Goal: Task Accomplishment & Management: Complete application form

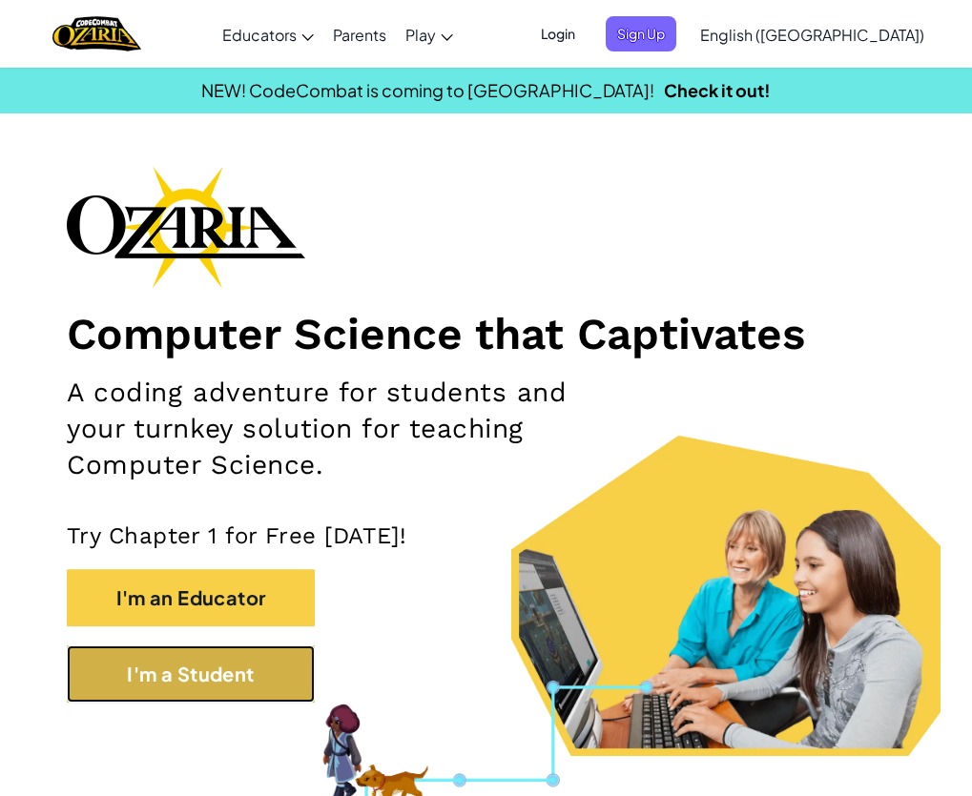
click at [157, 666] on button "I'm a Student" at bounding box center [191, 674] width 248 height 57
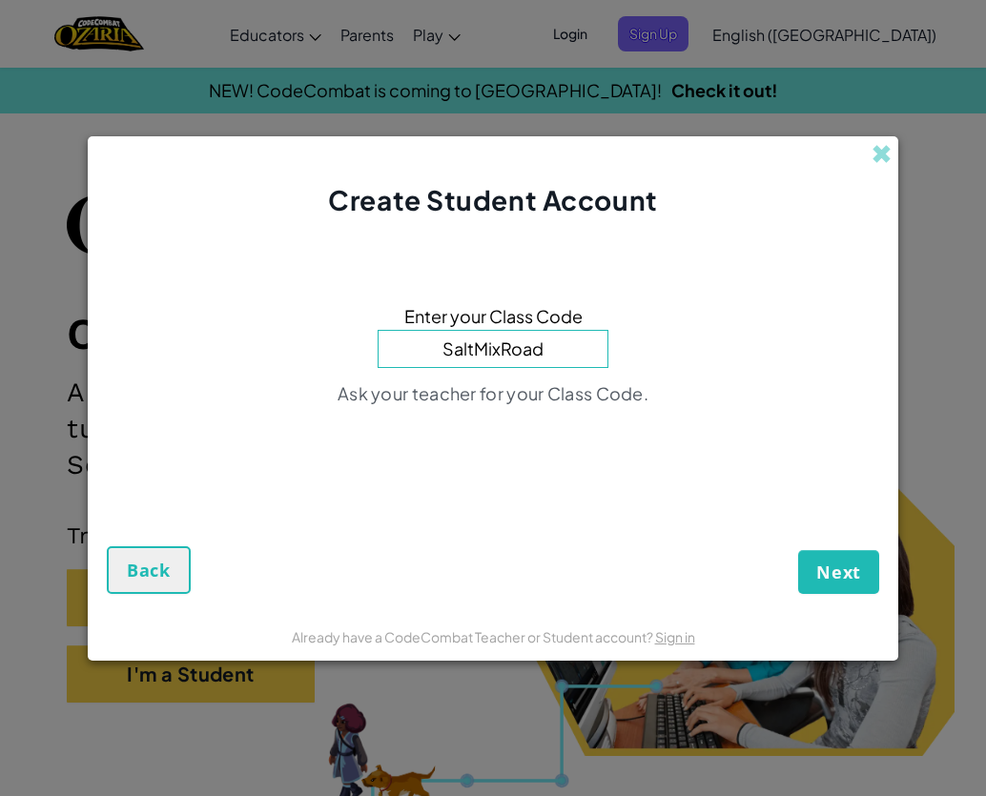
type input "SaltMixRoad"
click at [798, 550] on button "Next" at bounding box center [838, 572] width 81 height 44
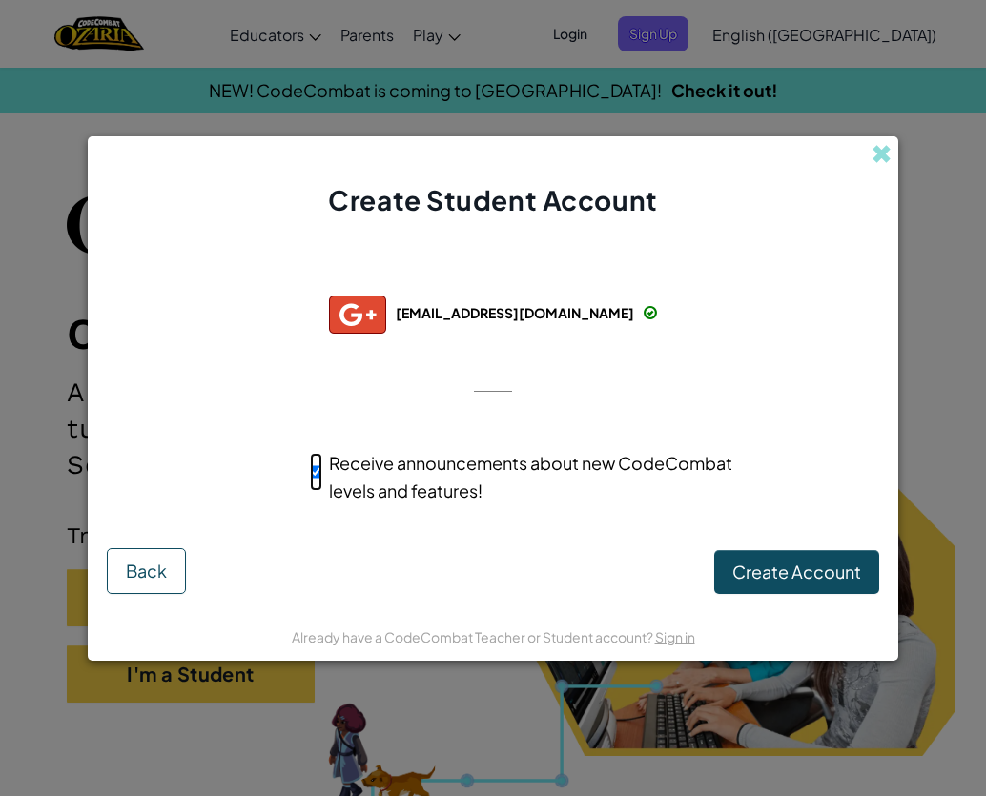
click at [312, 463] on input "Receive announcements about new CodeCombat levels and features!" at bounding box center [316, 472] width 12 height 38
checkbox input "false"
click at [180, 569] on button "Back" at bounding box center [146, 571] width 79 height 46
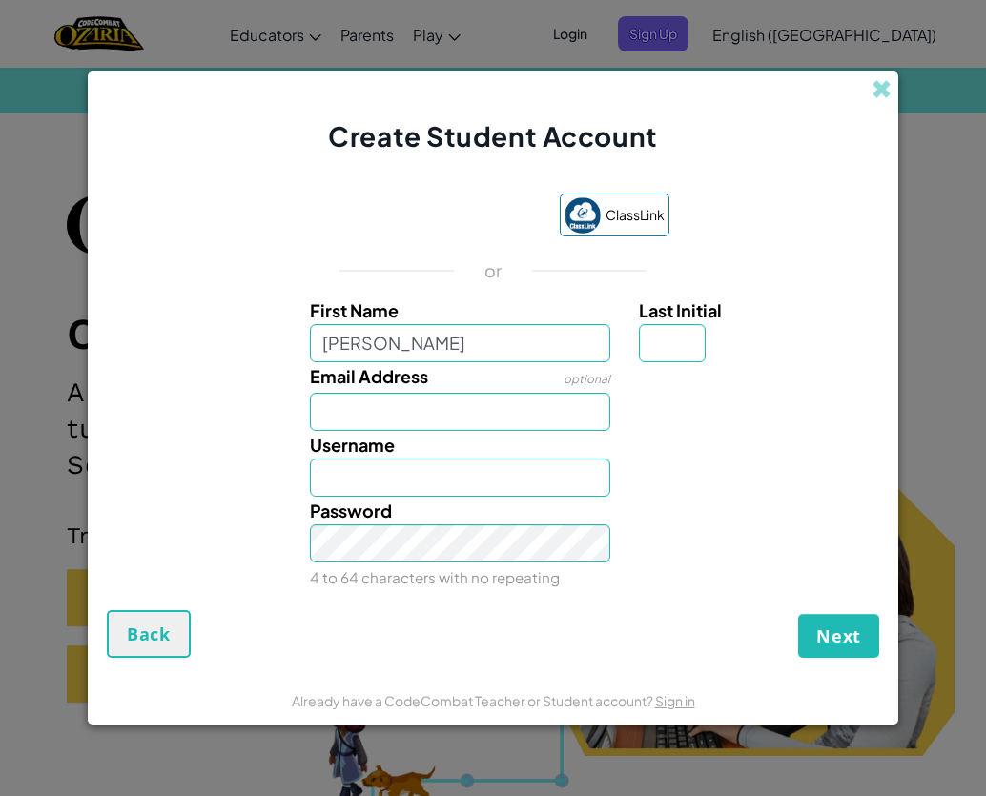
type input "[PERSON_NAME]"
click at [387, 474] on input "[PERSON_NAME]" at bounding box center [460, 478] width 301 height 38
type input "Gianni67"
click at [811, 629] on button "Next" at bounding box center [838, 636] width 81 height 44
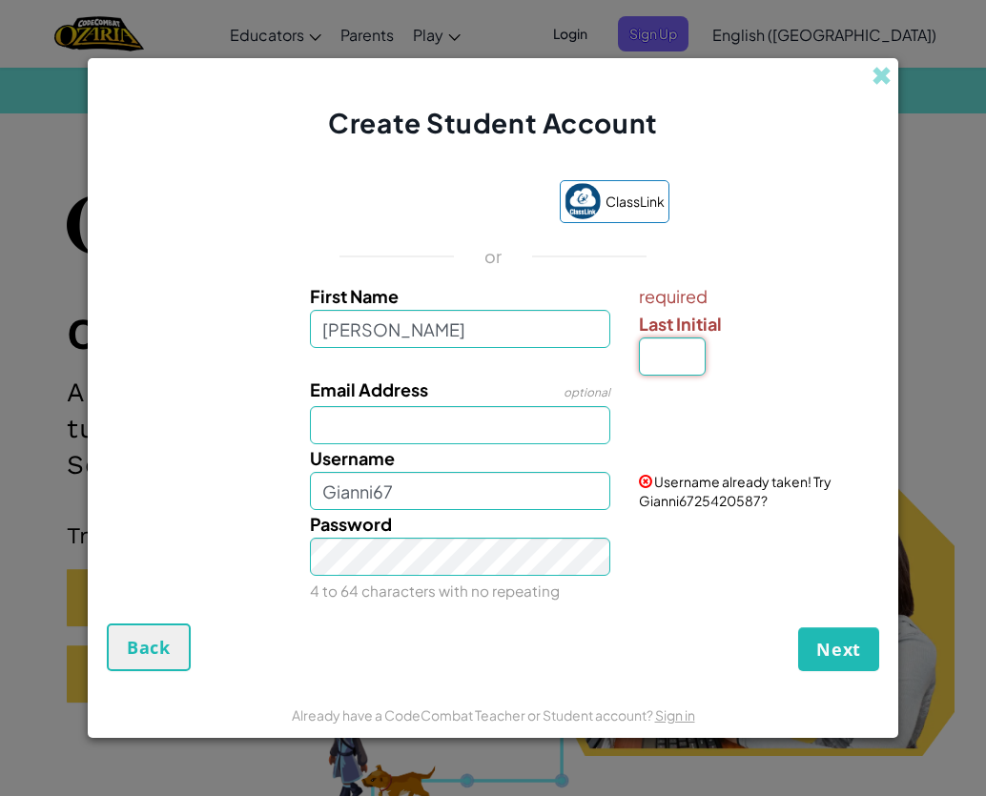
click at [696, 356] on input "Last Initial" at bounding box center [672, 357] width 67 height 38
type input "C"
type input "GianniC"
click at [116, 635] on button "Back" at bounding box center [149, 648] width 84 height 48
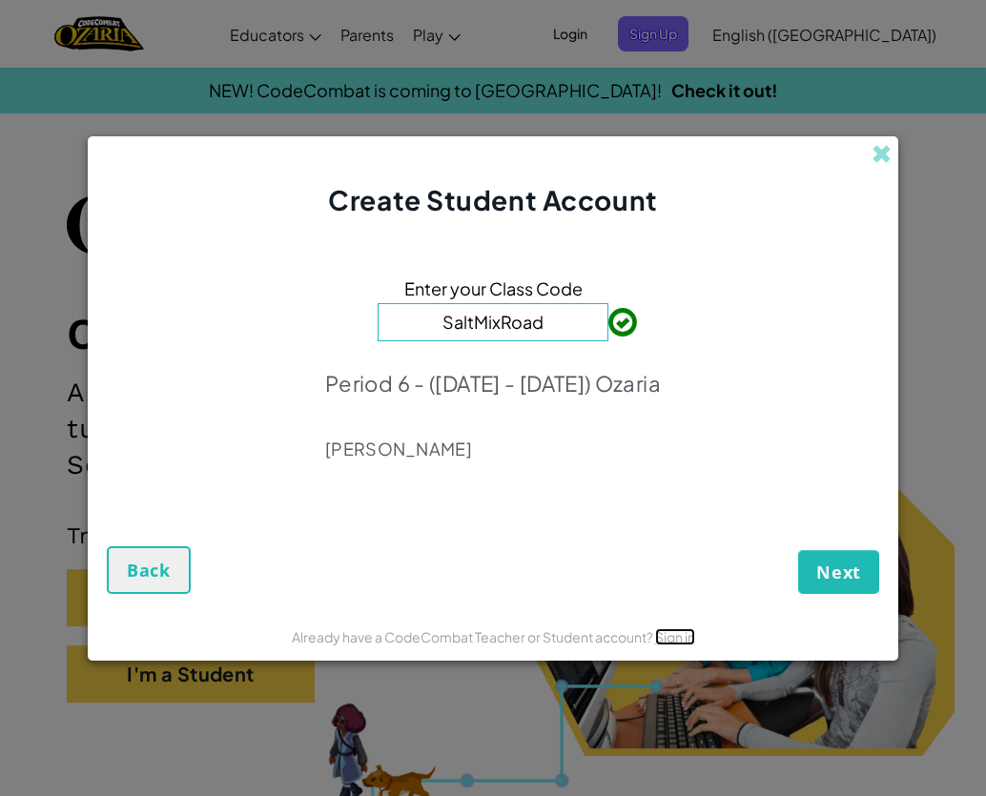
click at [683, 632] on link "Sign in" at bounding box center [675, 637] width 40 height 17
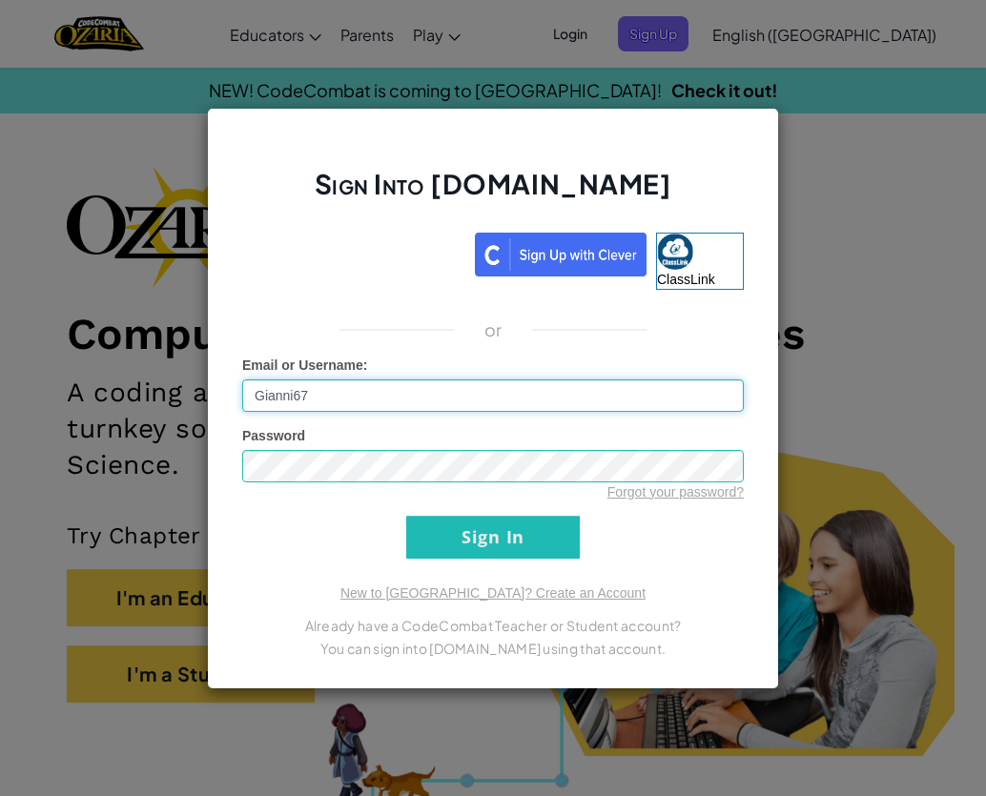
type input "Gianni67"
click at [406, 516] on input "Sign In" at bounding box center [493, 537] width 174 height 43
